Goal: Task Accomplishment & Management: Use online tool/utility

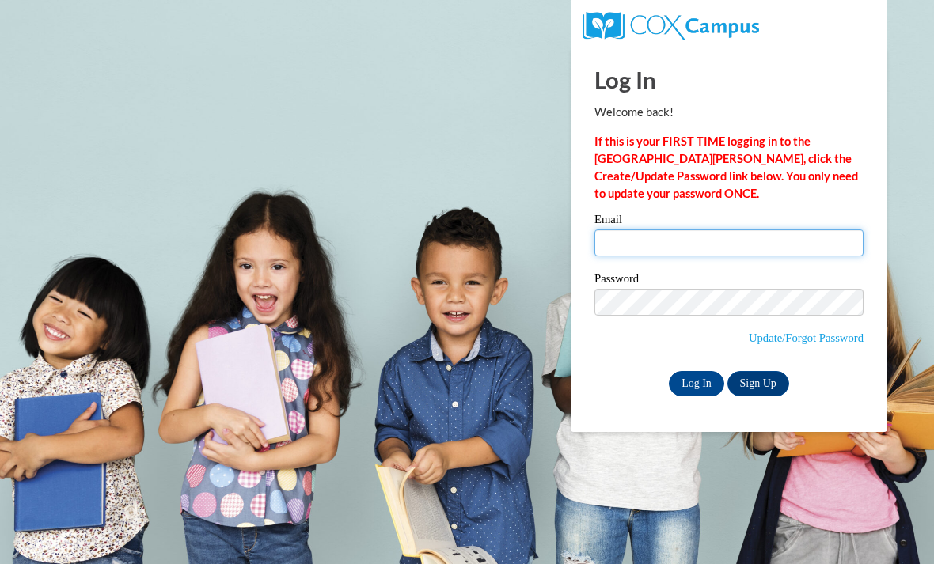
click at [689, 240] on input "Email" at bounding box center [729, 243] width 269 height 27
type input "l"
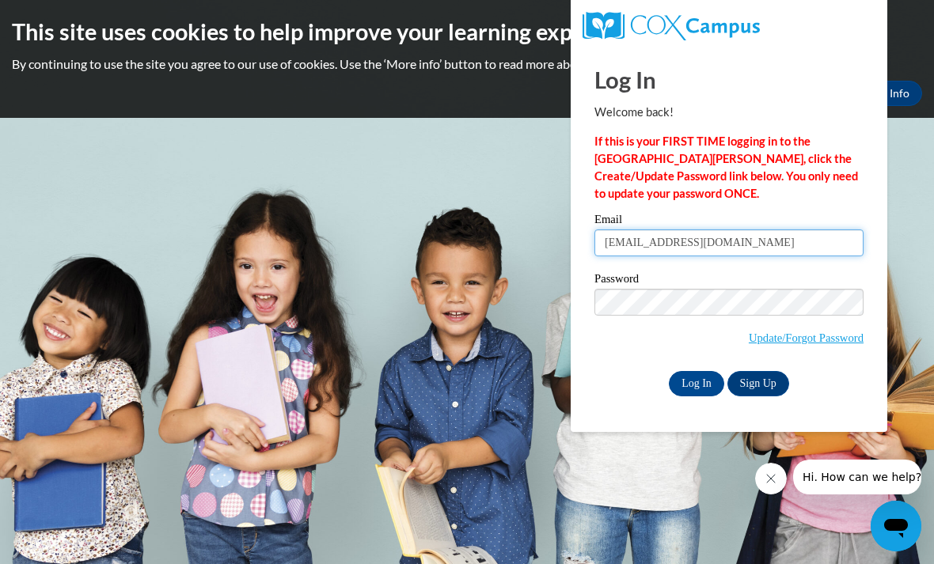
type input "lflores-ramirez711@jamessprunt.edu"
click at [690, 382] on input "Log In" at bounding box center [696, 383] width 55 height 25
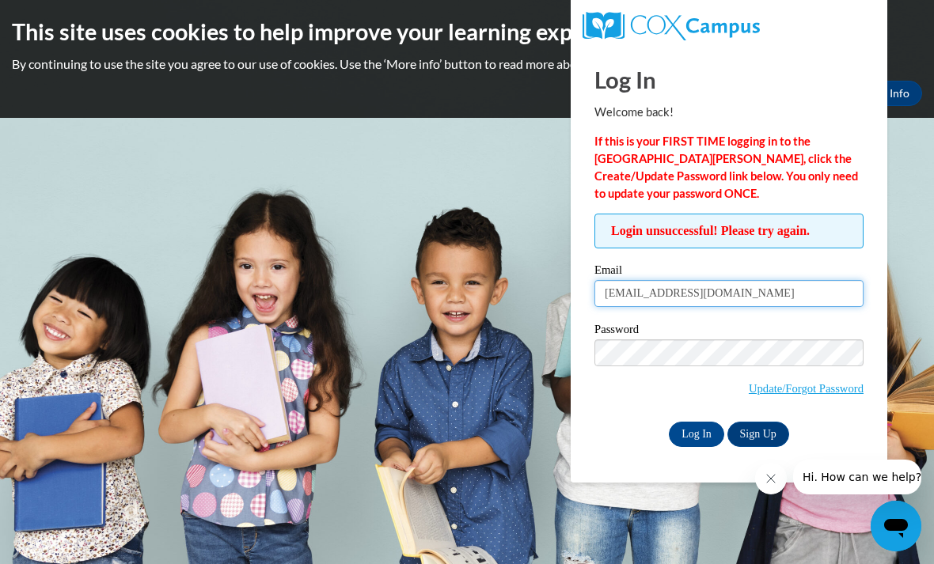
click at [690, 298] on input "[EMAIL_ADDRESS][DOMAIN_NAME]" at bounding box center [729, 293] width 269 height 27
click at [696, 290] on input "lflores-ramirez711@jamessprunt.edu" at bounding box center [729, 293] width 269 height 27
type input "lflores-ramirez711@mail.jamessprunt.edu"
drag, startPoint x: 681, startPoint y: 443, endPoint x: 681, endPoint y: 462, distance: 19.8
click at [681, 443] on input "Log In" at bounding box center [696, 434] width 55 height 25
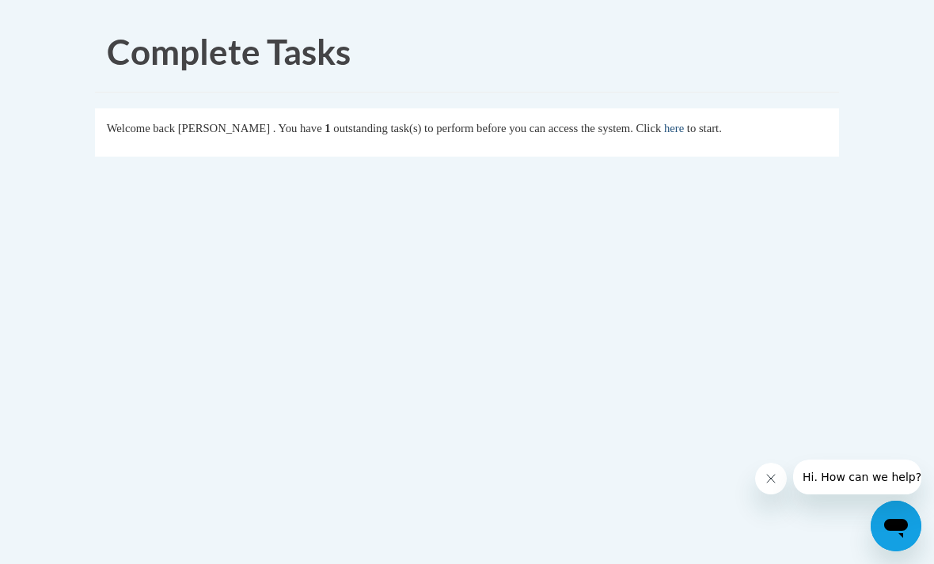
click at [684, 122] on link "here" at bounding box center [674, 128] width 20 height 13
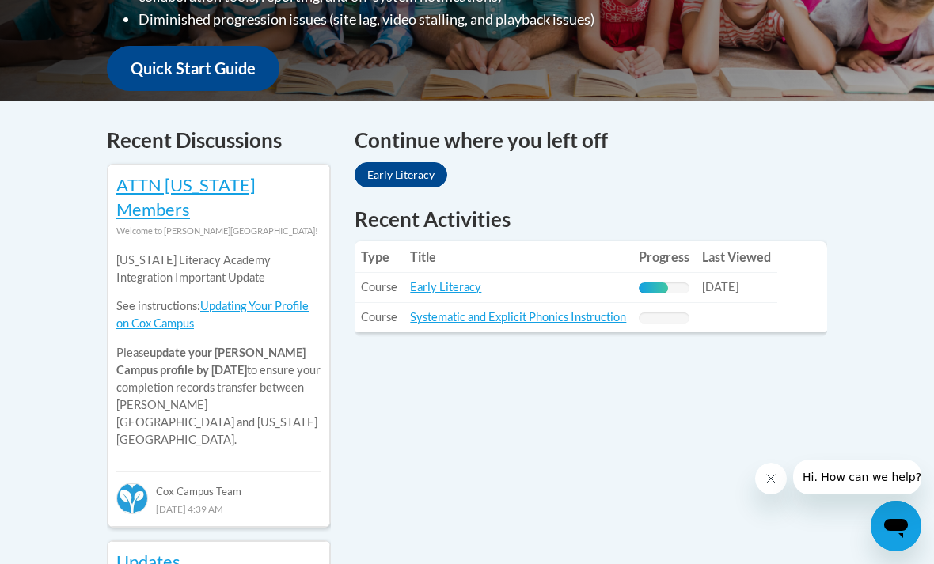
scroll to position [601, 0]
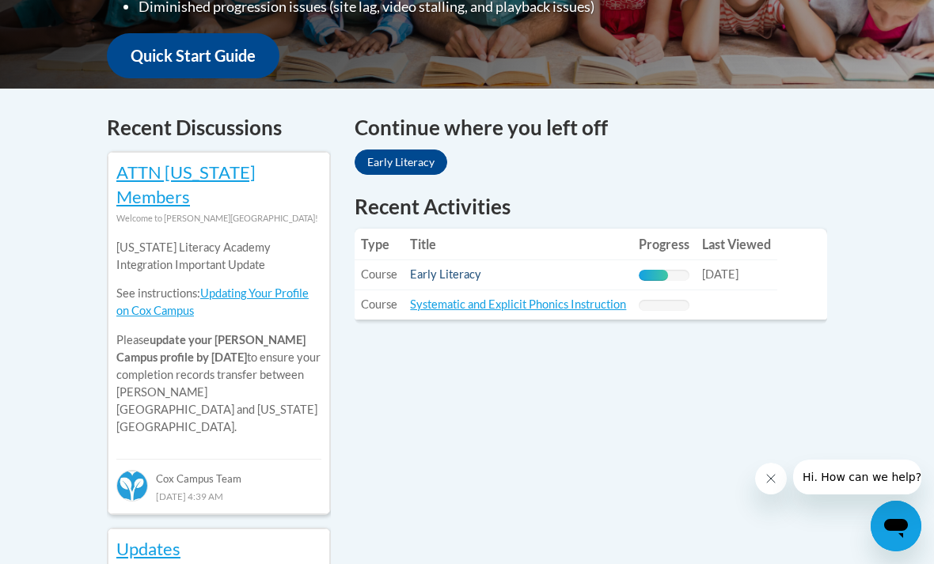
click at [450, 272] on link "Early Literacy" at bounding box center [445, 274] width 71 height 13
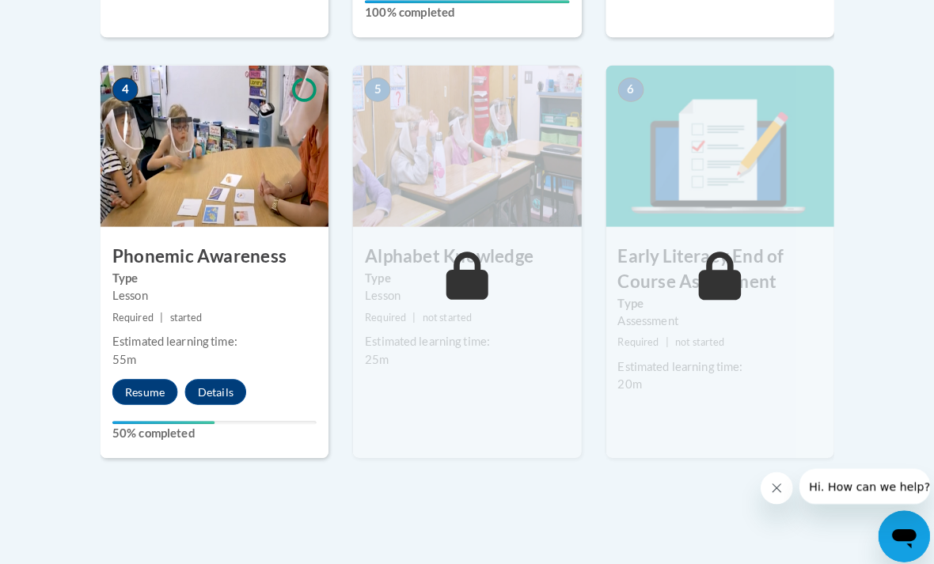
scroll to position [926, 0]
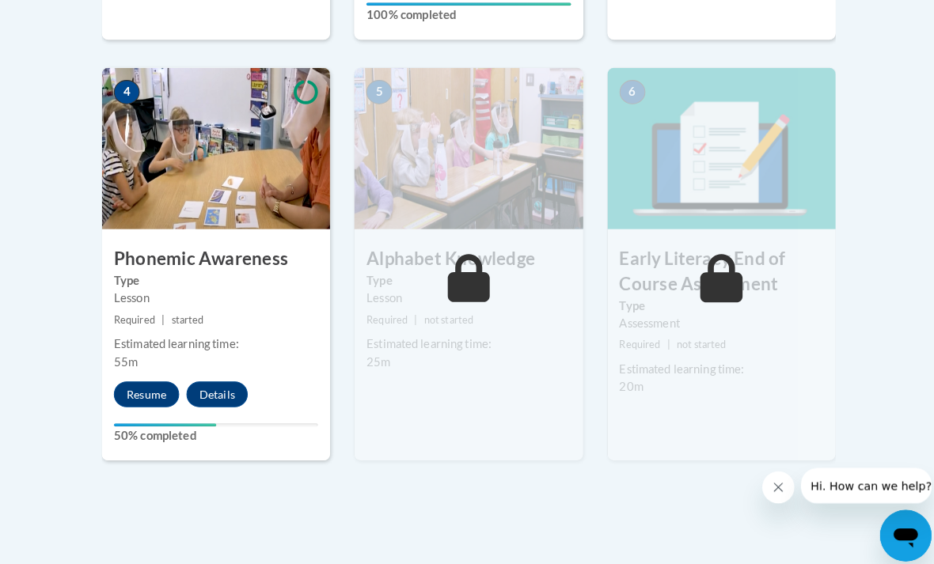
click at [181, 243] on h3 "Phonemic Awareness" at bounding box center [219, 255] width 224 height 25
click at [142, 375] on button "Resume" at bounding box center [151, 387] width 64 height 25
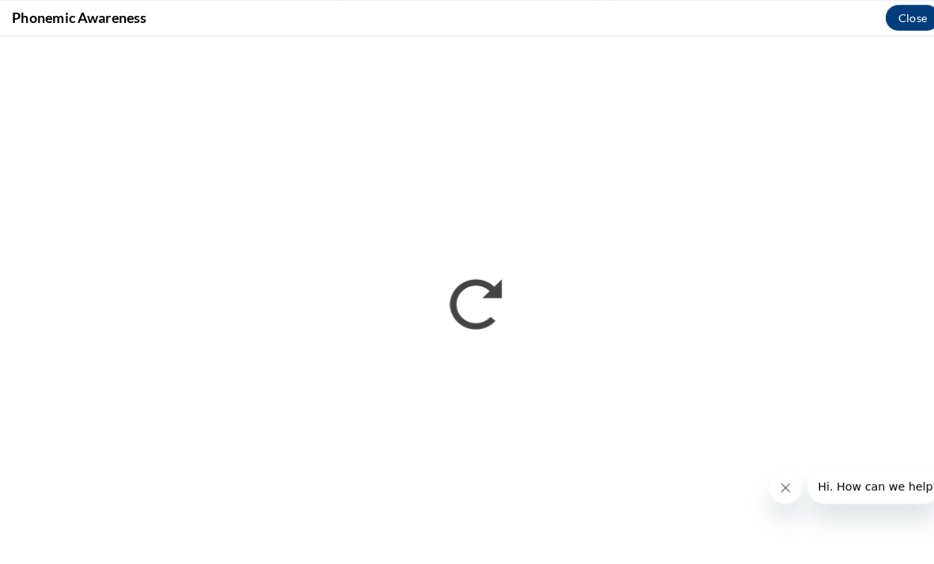
scroll to position [1192, 0]
